Goal: Obtain resource: Download file/media

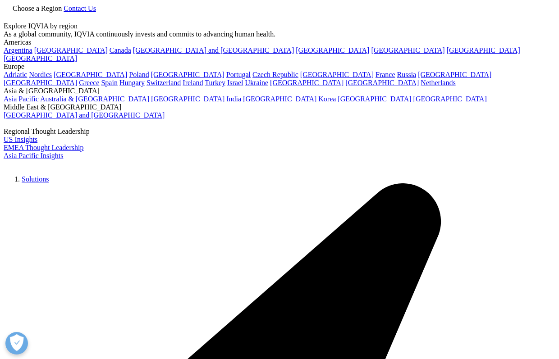
scroll to position [586, 0]
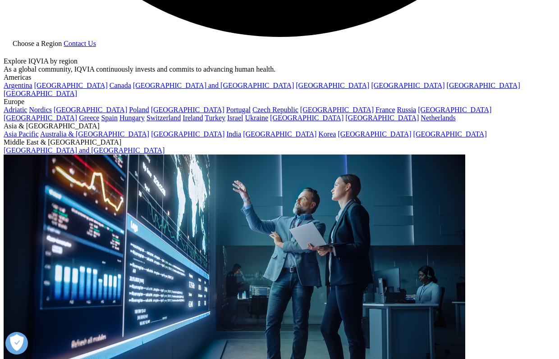
scroll to position [1715, 0]
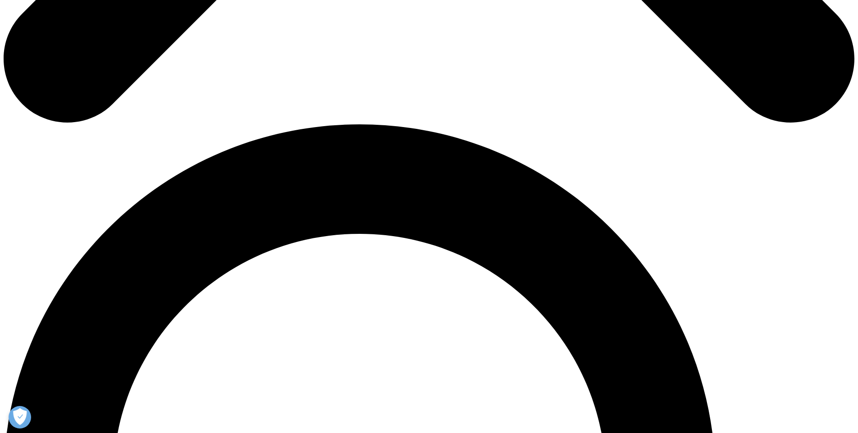
scroll to position [586, 0]
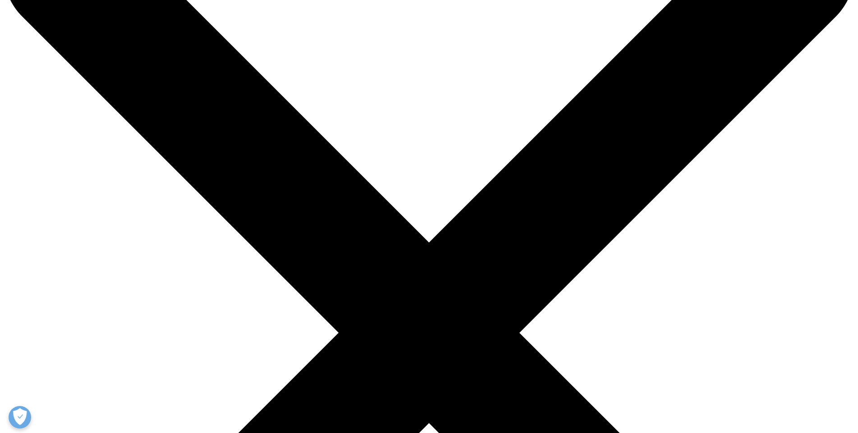
scroll to position [225, 0]
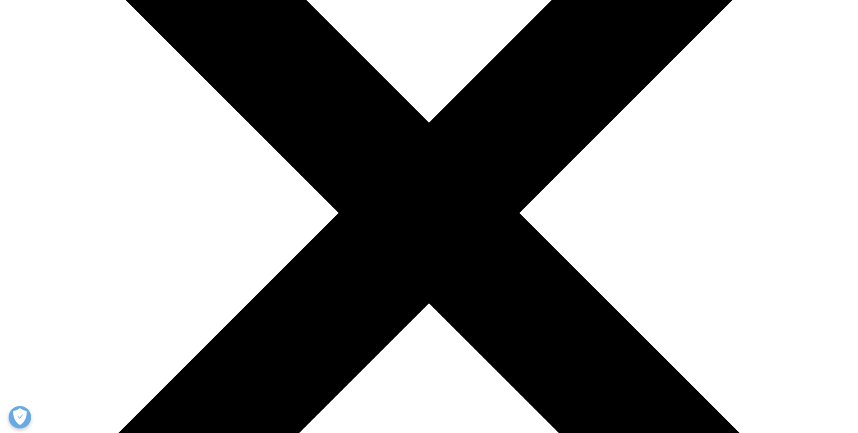
type input "Behic"
type input "Gul"
type input "[EMAIL_ADDRESS][DOMAIN_NAME]"
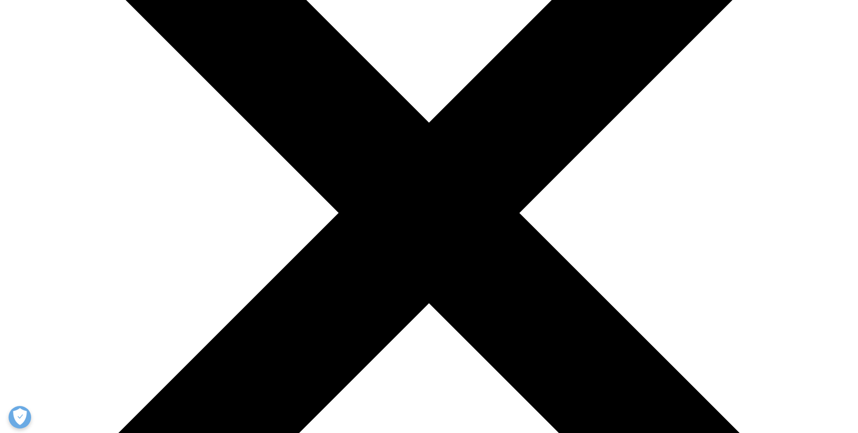
scroll to position [0, 0]
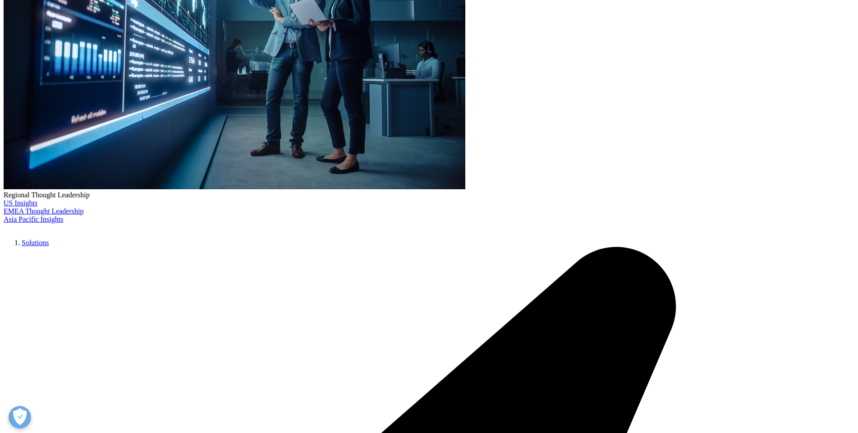
type input "Portfolio Manager"
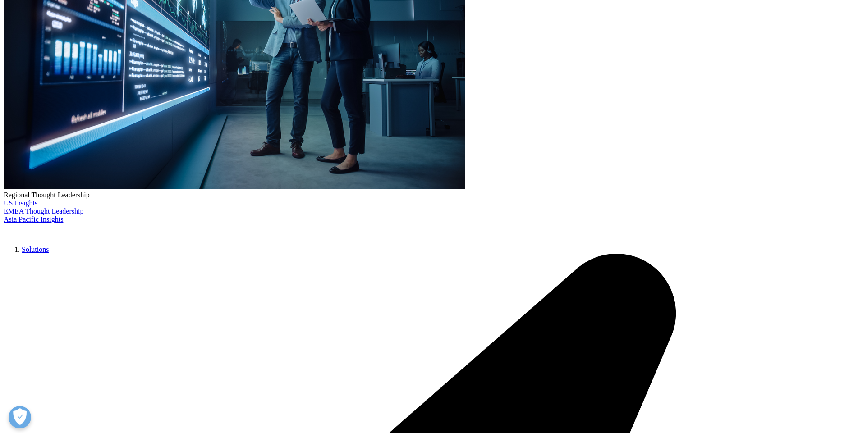
scroll to position [0, 35]
type input "Yapıkredi Asset Management"
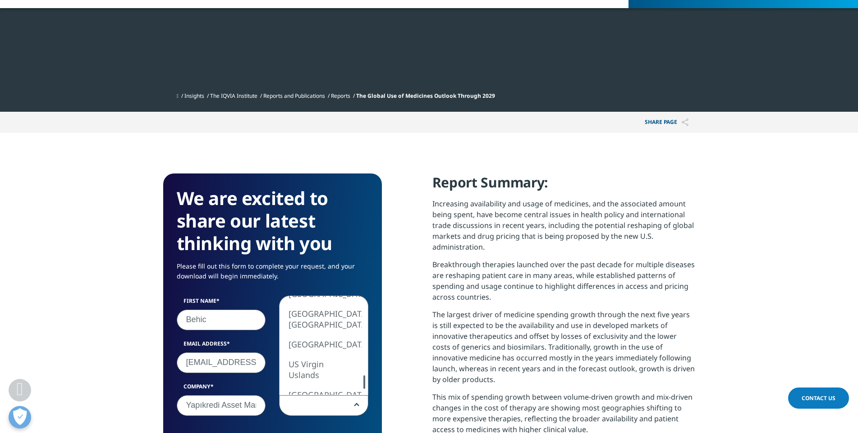
select select "Turkey"
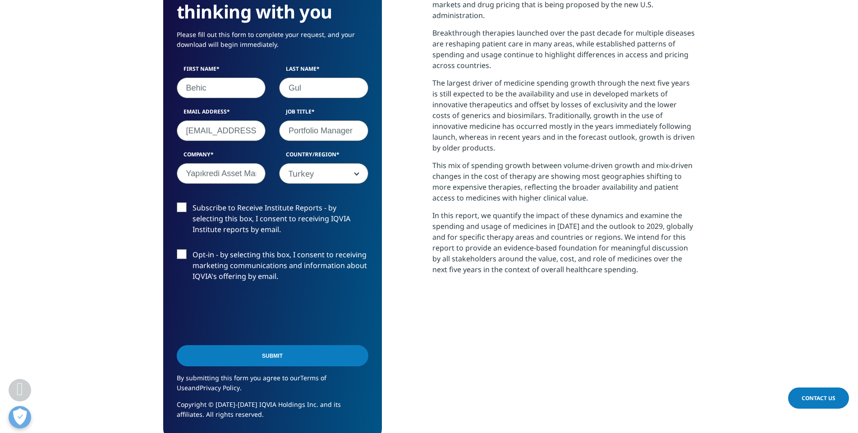
scroll to position [586, 0]
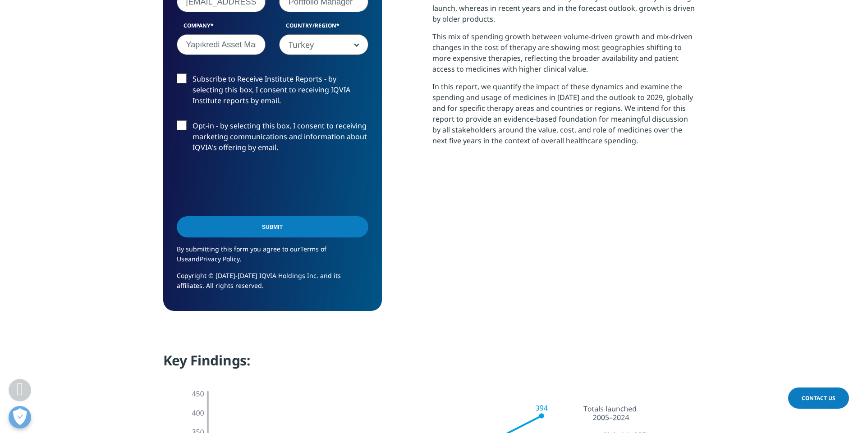
click at [253, 233] on input "Submit" at bounding box center [273, 226] width 192 height 21
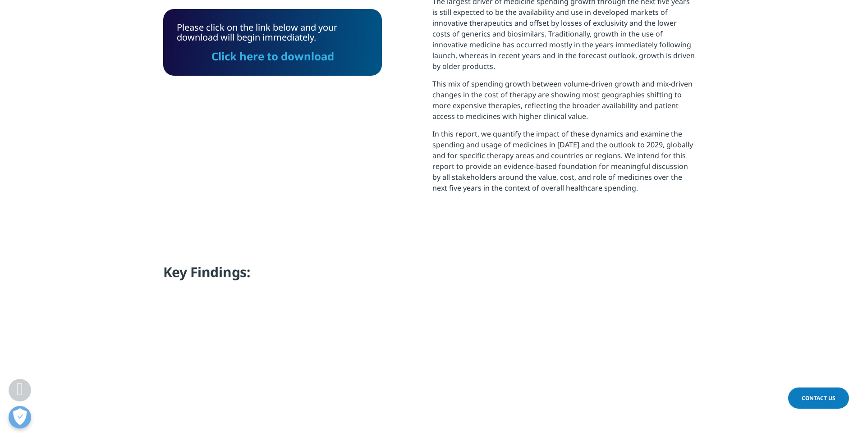
scroll to position [457, 0]
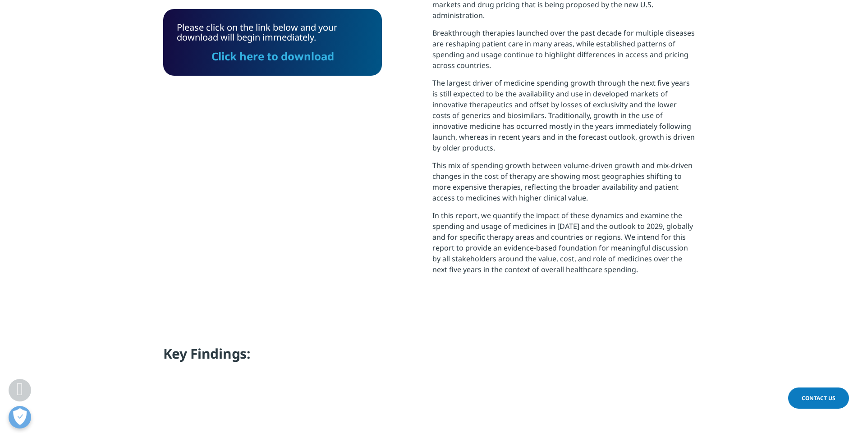
click at [242, 55] on link "Click here to download" at bounding box center [272, 56] width 123 height 15
